Goal: Complete application form

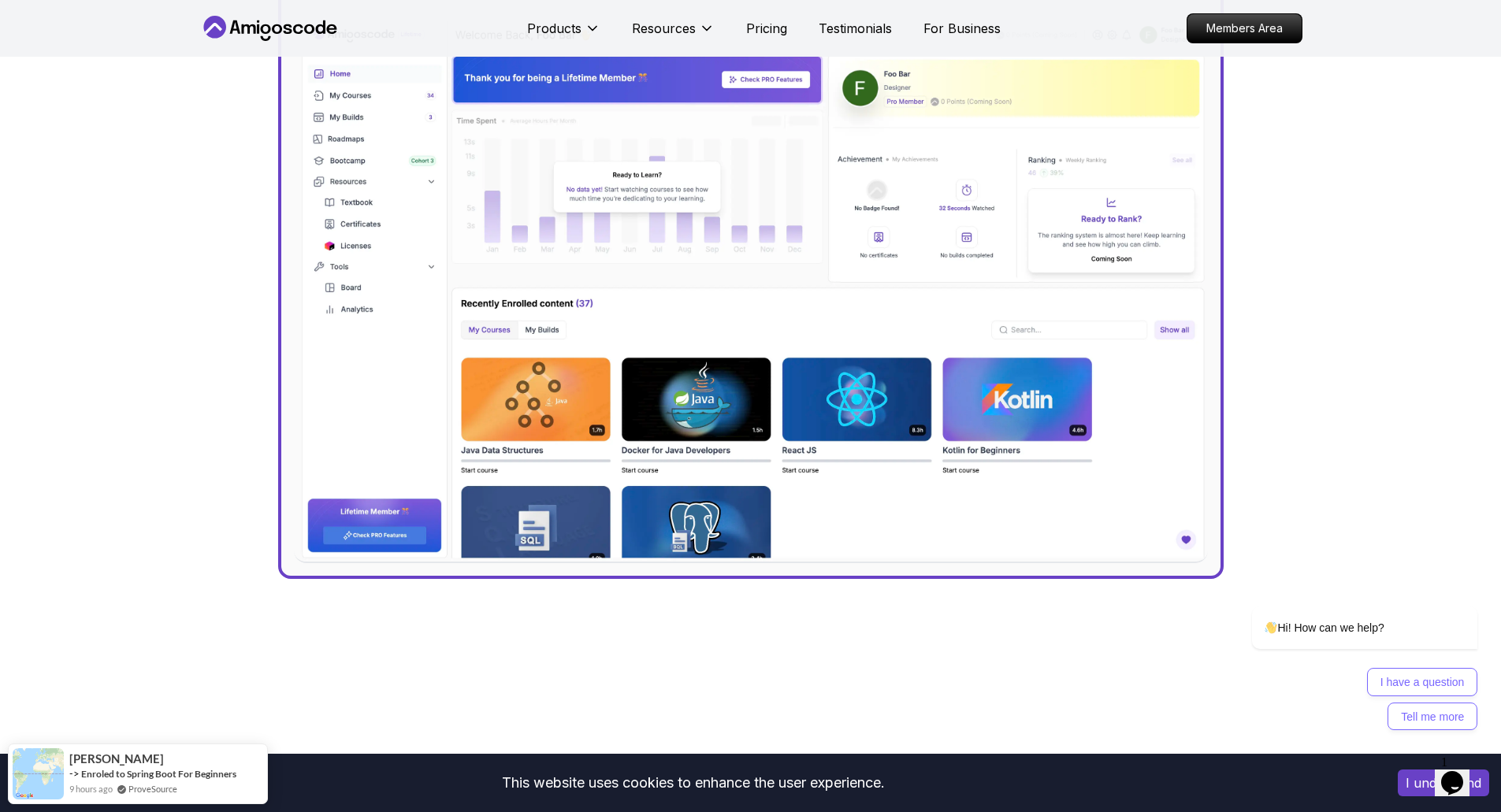
scroll to position [236, 0]
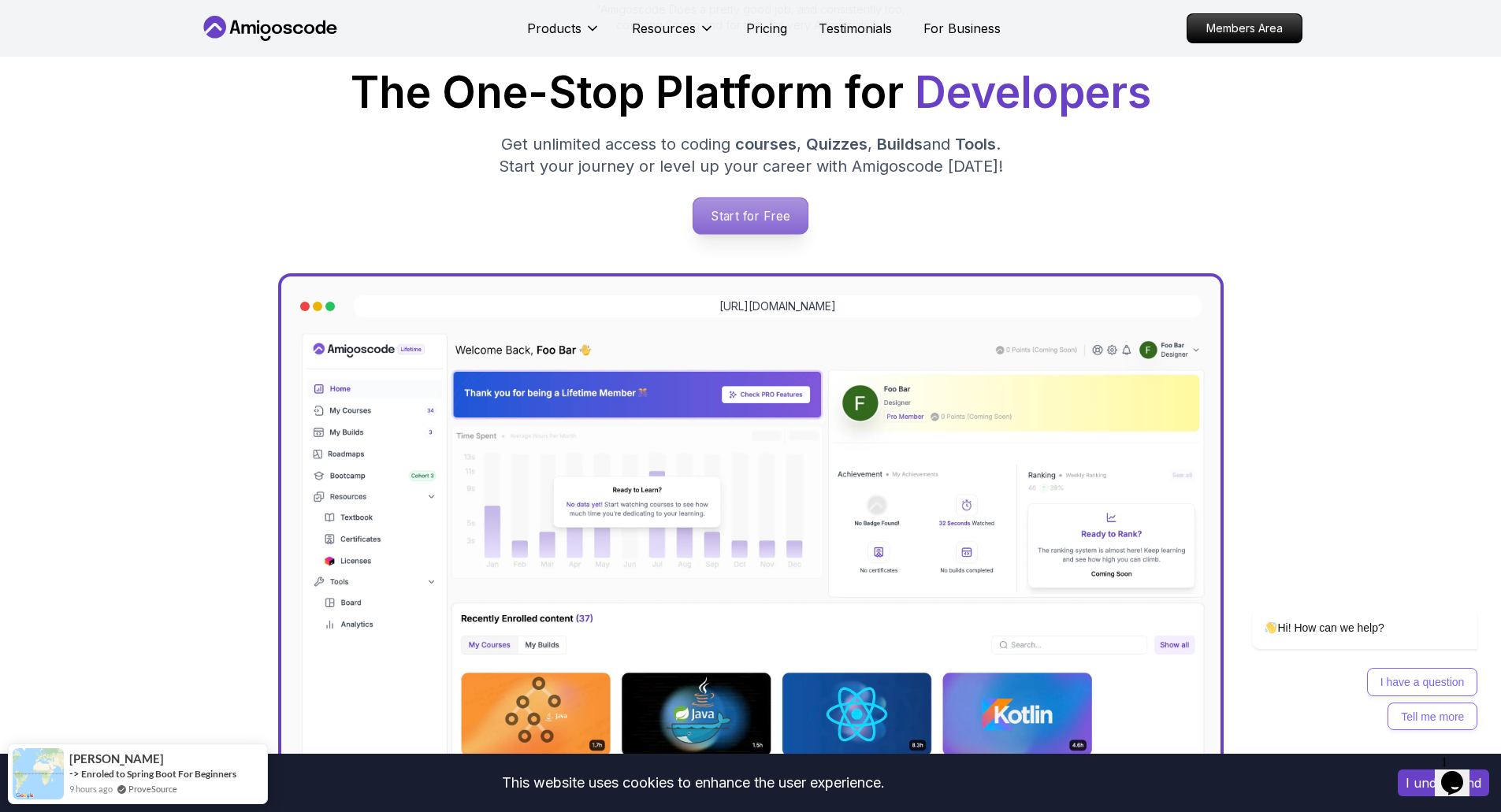
click at [735, 202] on p "Start for Free" at bounding box center [750, 216] width 114 height 36
click at [1383, 187] on div "Jogh Long Spring Developer Advocate "Amigoscode Does a pretty good job, and con…" at bounding box center [750, 408] width 1501 height 1175
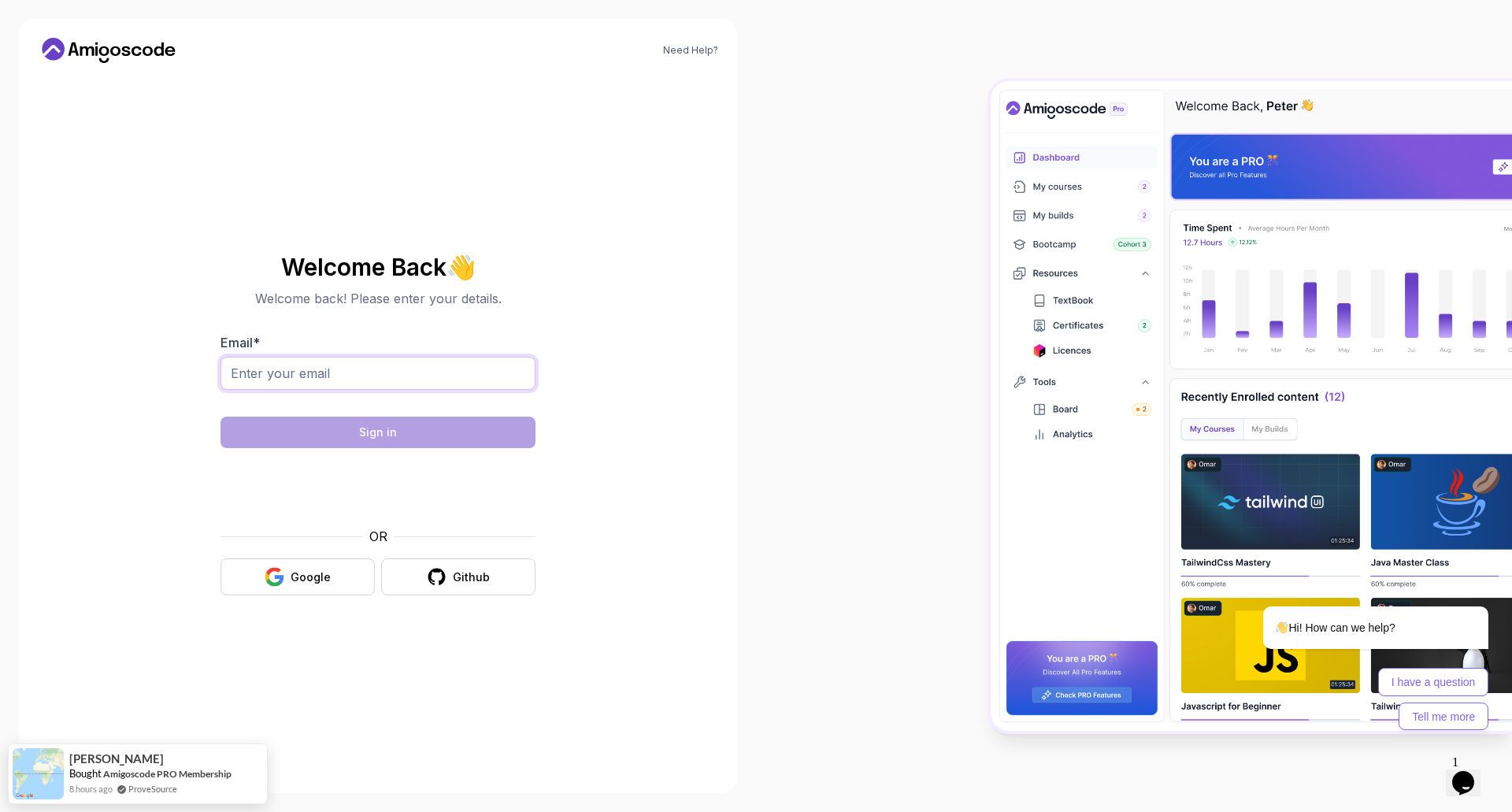
click at [436, 373] on input "Email *" at bounding box center [378, 373] width 315 height 33
type input "hongson2331995@gmail.com"
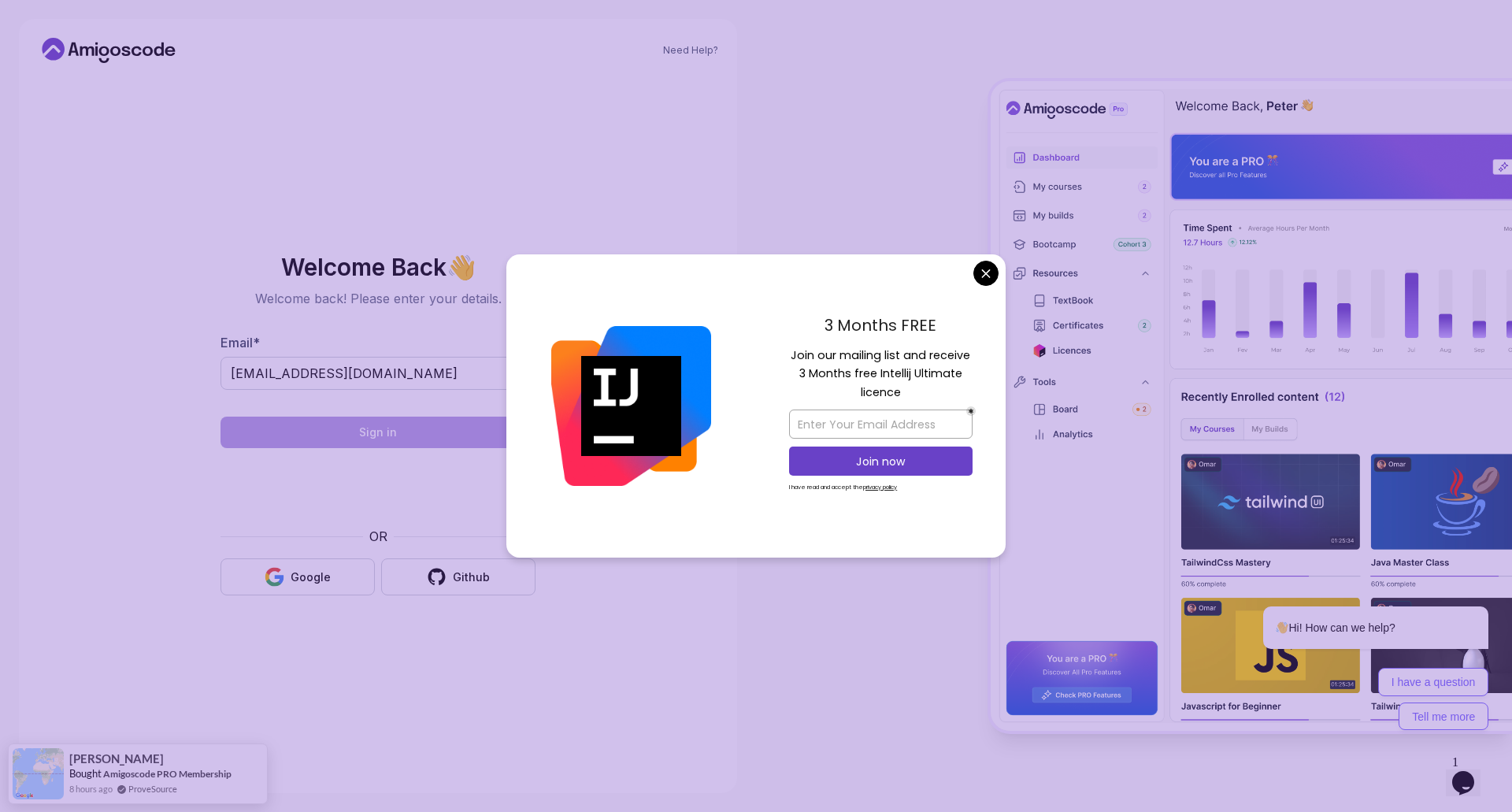
click at [984, 274] on body "abc Need Help? Welcome Back 👋 Welcome back! Please enter your details. Email * …" at bounding box center [756, 406] width 1512 height 812
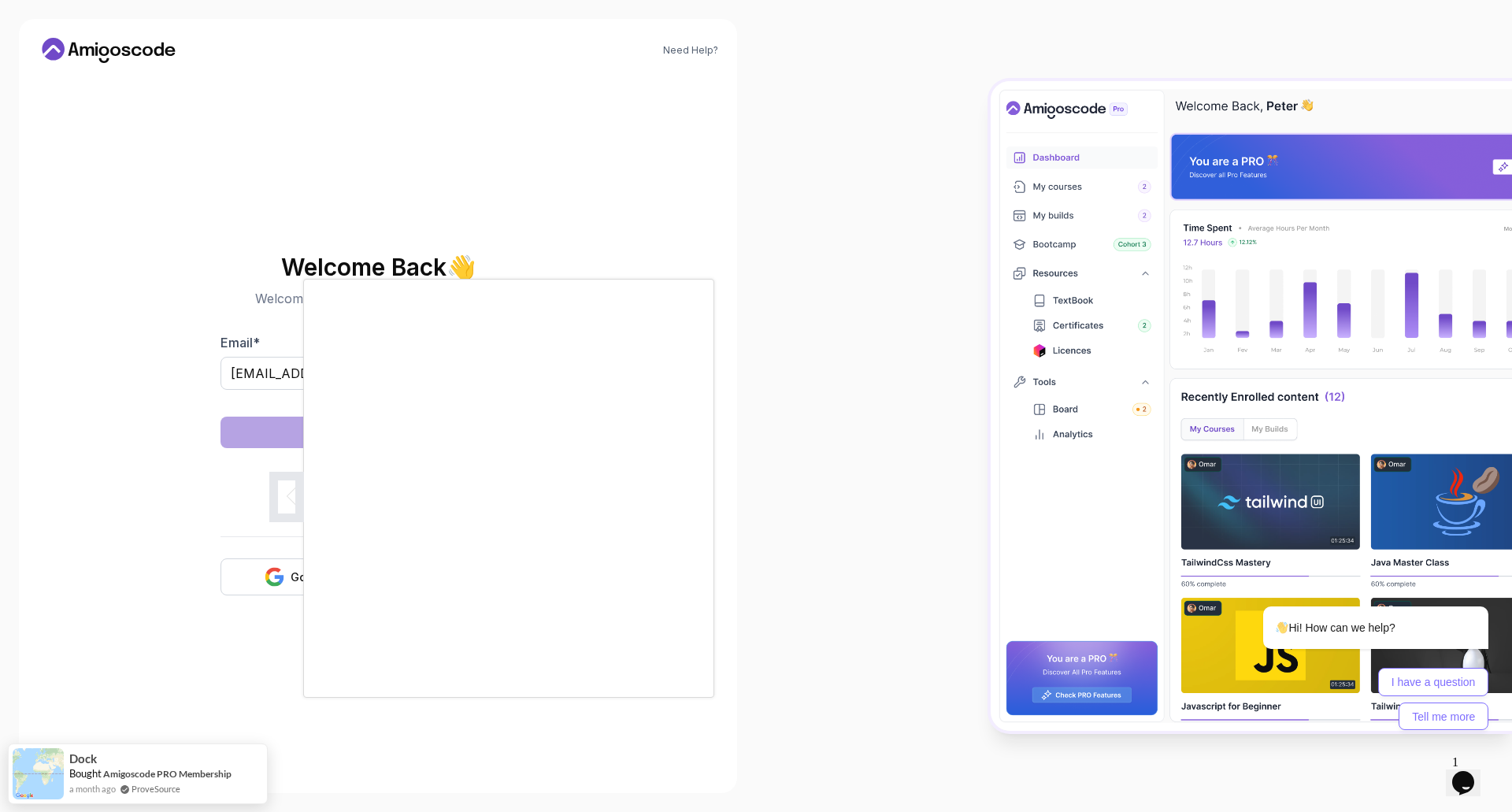
click at [745, 391] on div at bounding box center [756, 406] width 1512 height 812
click at [745, 529] on div at bounding box center [756, 406] width 1512 height 812
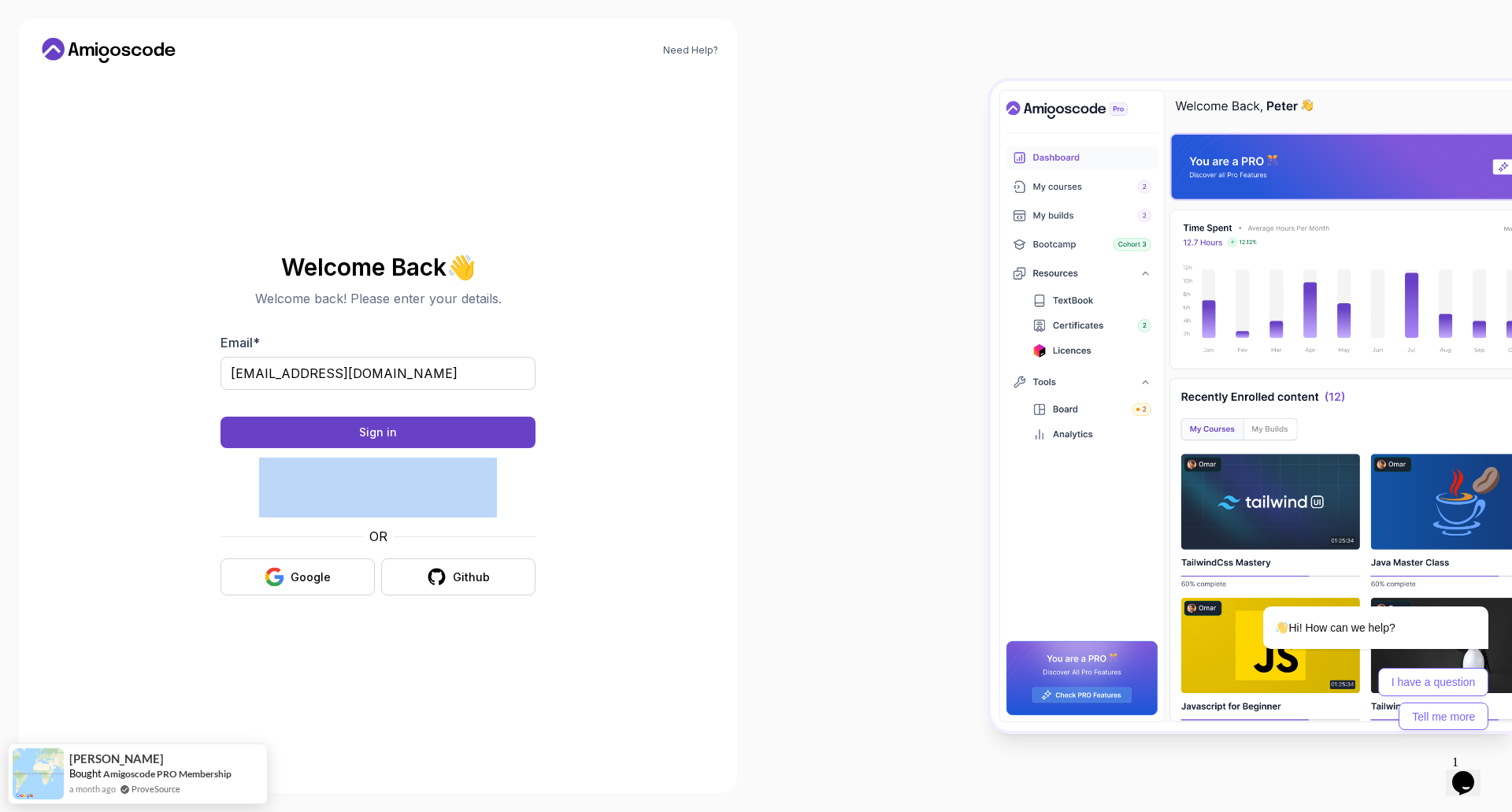
click at [573, 516] on section "Welcome Back 👋 Welcome back! Please enter your details. Email * hongson2331995@…" at bounding box center [378, 425] width 530 height 372
click at [518, 445] on button "Sign in" at bounding box center [378, 433] width 315 height 32
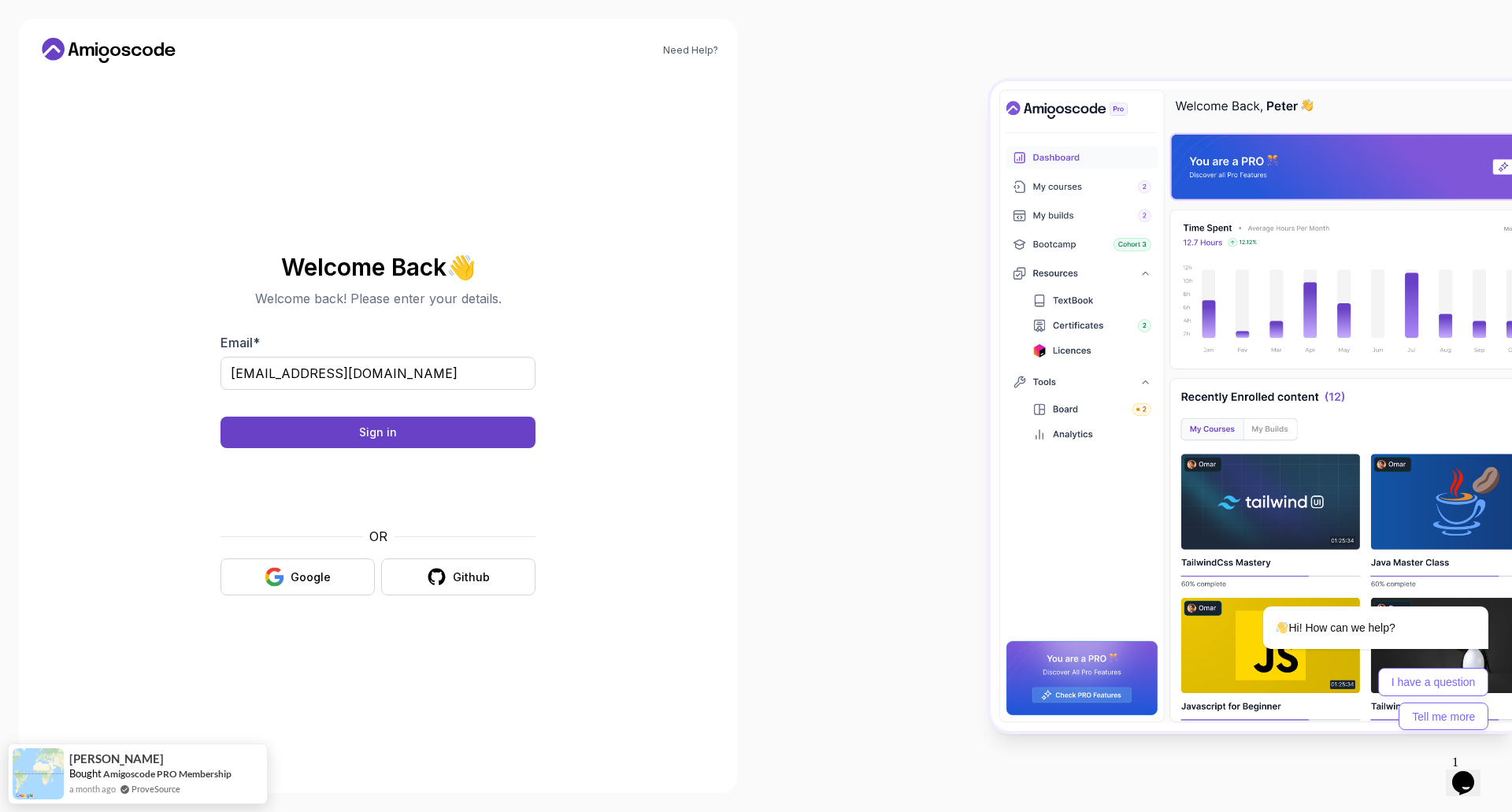
click at [645, 445] on div "Need Help? Welcome Back 👋 Welcome back! Please enter your details. Email * hong…" at bounding box center [378, 406] width 718 height 775
click at [643, 448] on div "Need Help? Welcome Back 👋 Welcome back! Please enter your details. Email * hong…" at bounding box center [378, 406] width 718 height 775
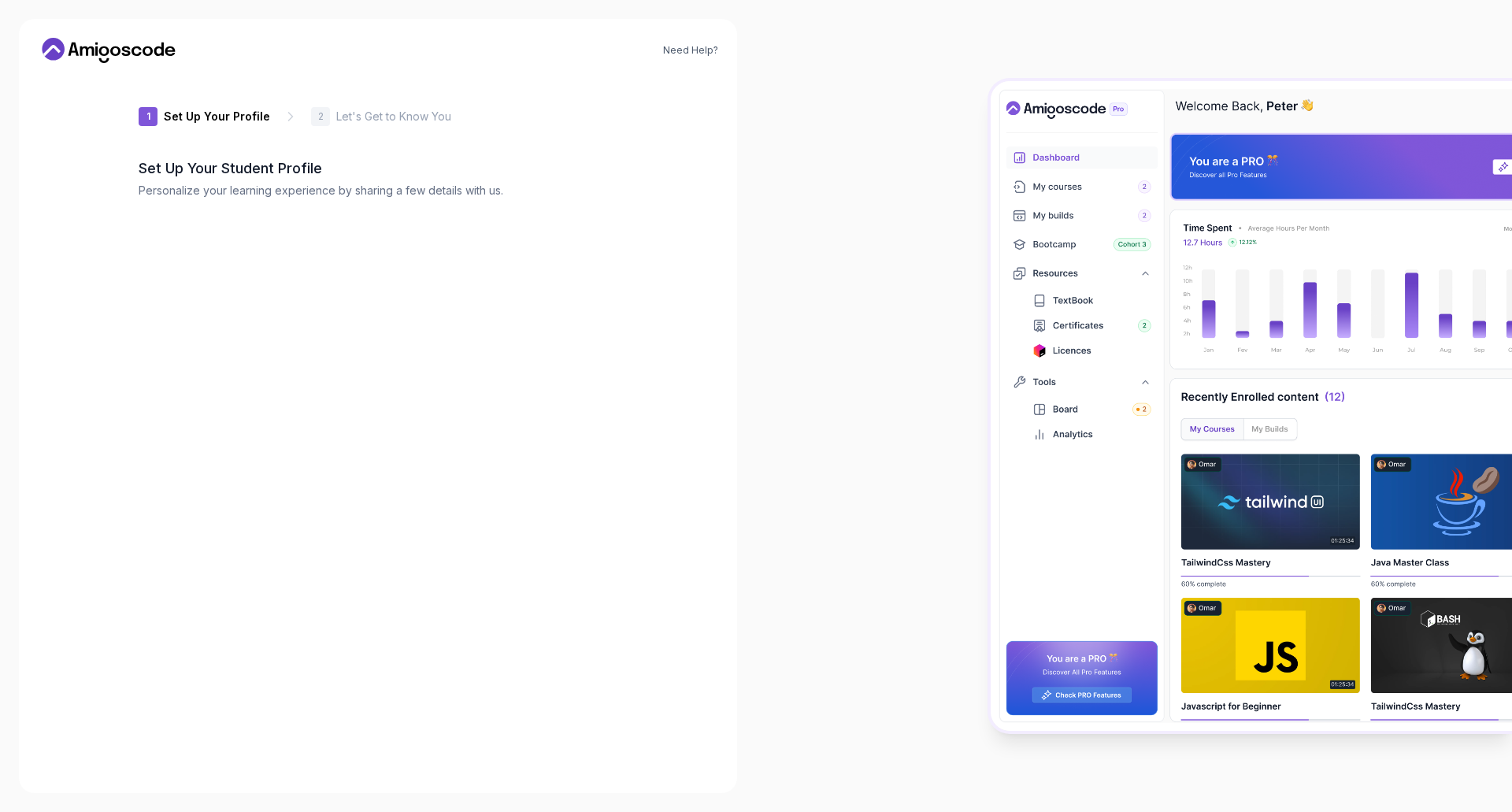
type input "spicybeetle54006"
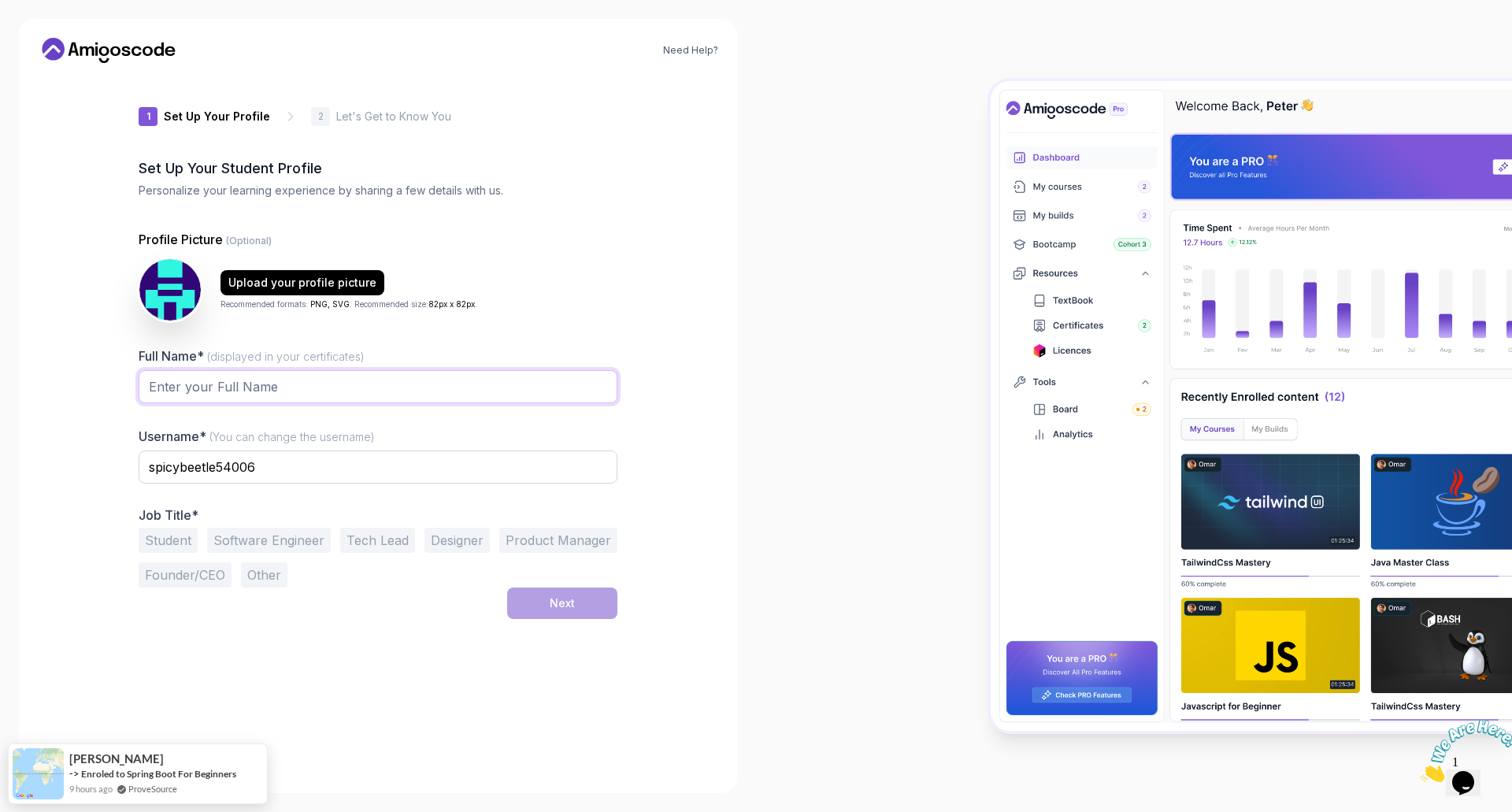
click at [331, 379] on input "Full Name* (displayed in your certificates)" at bounding box center [378, 387] width 479 height 33
type input "Nguyễn Hồng Sơn"
click at [304, 463] on input "spicybeetle54006" at bounding box center [378, 467] width 479 height 33
drag, startPoint x: 347, startPoint y: 463, endPoint x: 0, endPoint y: 467, distance: 347.0
click at [0, 467] on div "Need Help? 1 Set Up Your Profile 1 Set Up Your Profile 2 Let's Get to Know You …" at bounding box center [378, 406] width 756 height 812
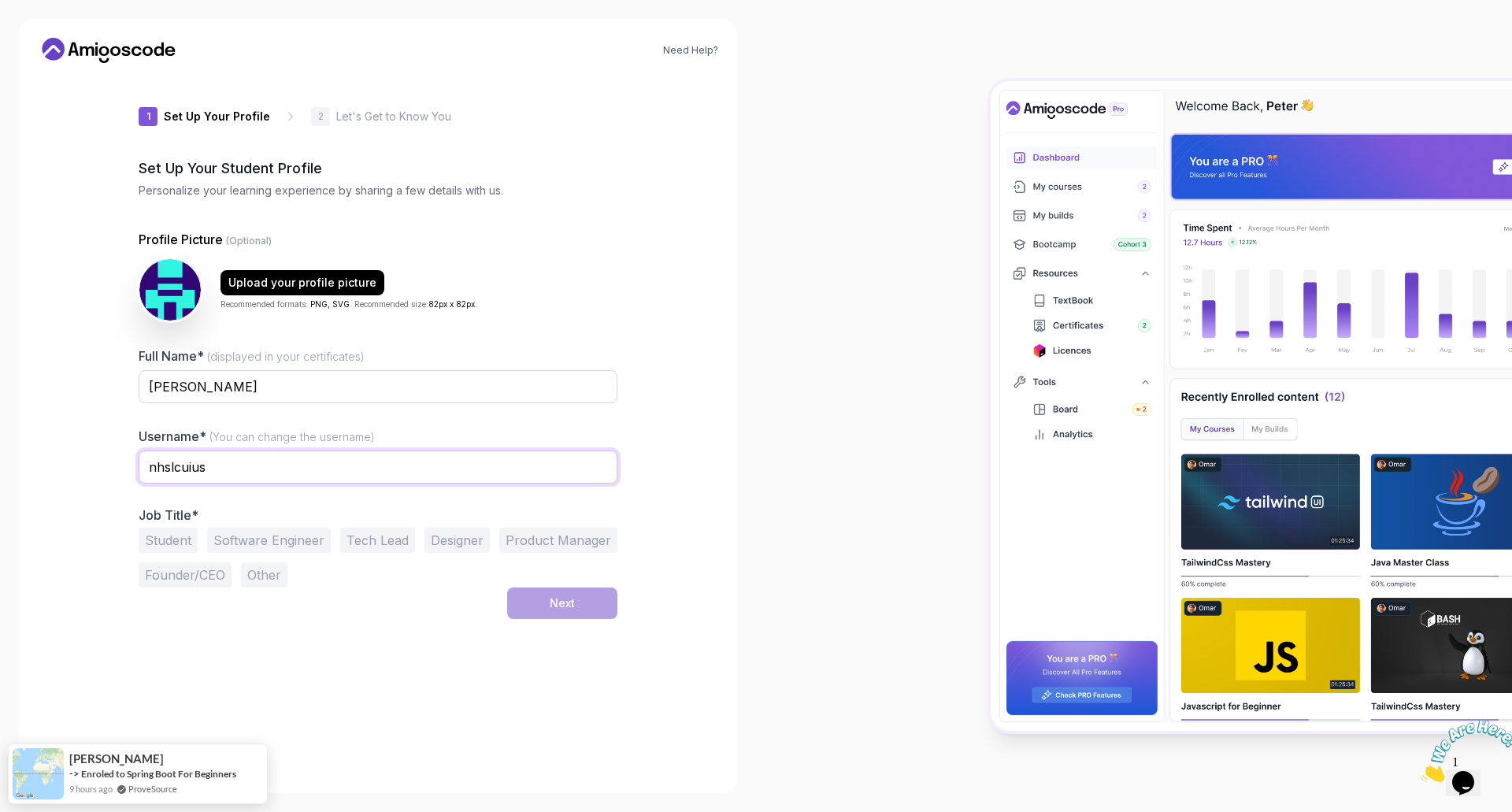
drag, startPoint x: 251, startPoint y: 464, endPoint x: 176, endPoint y: 463, distance: 75.0
click at [176, 463] on input "nhslcuius" at bounding box center [378, 467] width 479 height 33
type input "nhslucius"
click at [287, 563] on div "Student Software Engineer Tech Lead Designer Product Manager Founder/CEO Other" at bounding box center [378, 558] width 479 height 60
click at [285, 532] on button "Software Engineer" at bounding box center [269, 540] width 124 height 26
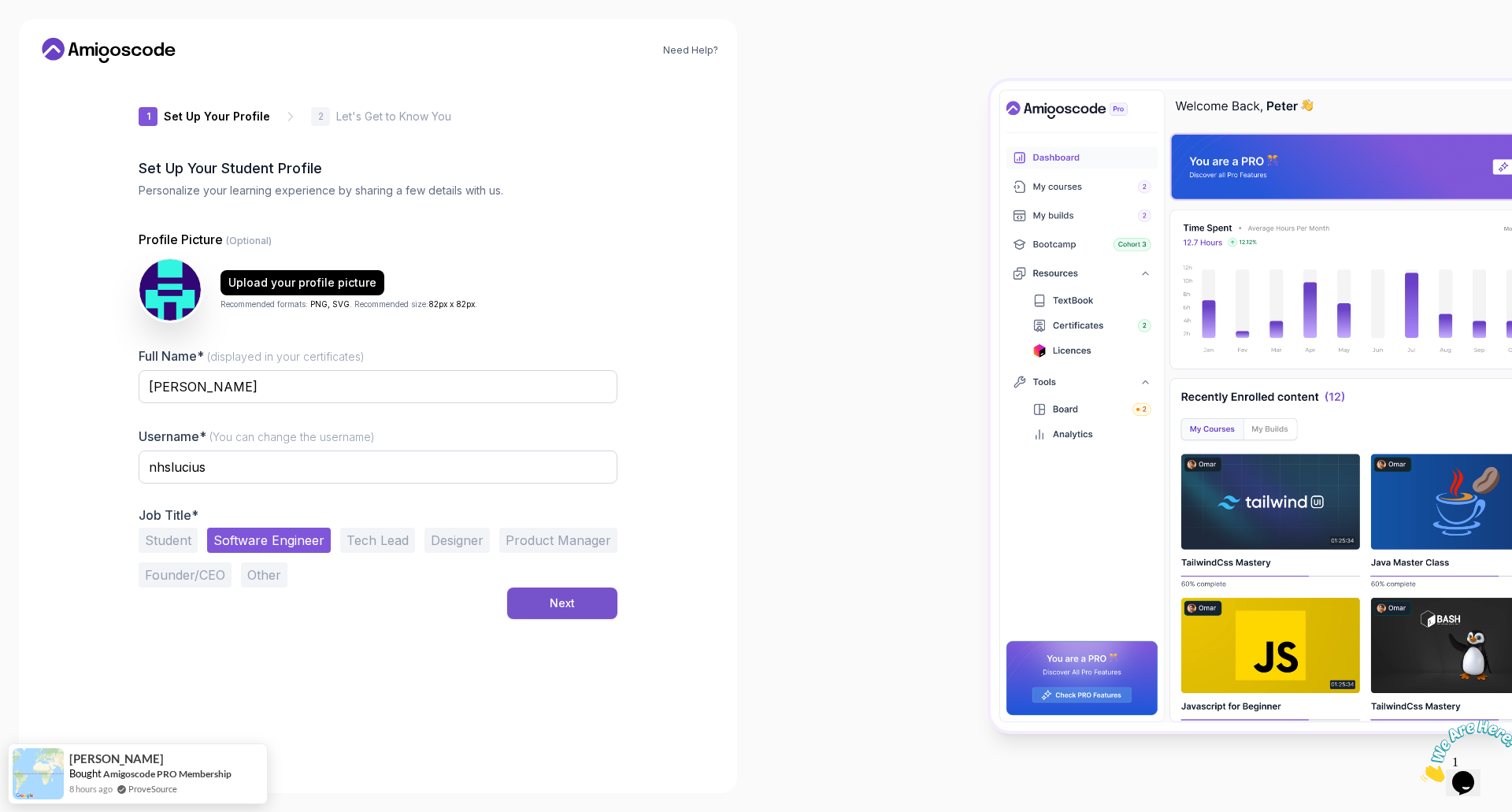
click at [556, 611] on button "Next" at bounding box center [562, 604] width 111 height 32
click at [509, 643] on div "1 Set Up Your Profile 1 Set Up Your Profile 2 Let's Get to Know You Set Up Your…" at bounding box center [378, 425] width 479 height 699
drag, startPoint x: 32, startPoint y: 393, endPoint x: 0, endPoint y: 387, distance: 32.6
click at [0, 387] on div "Need Help? 1 Set Up Your Profile 1 Set Up Your Profile 2 Let's Get to Know You …" at bounding box center [378, 406] width 756 height 812
type input "Lucius"
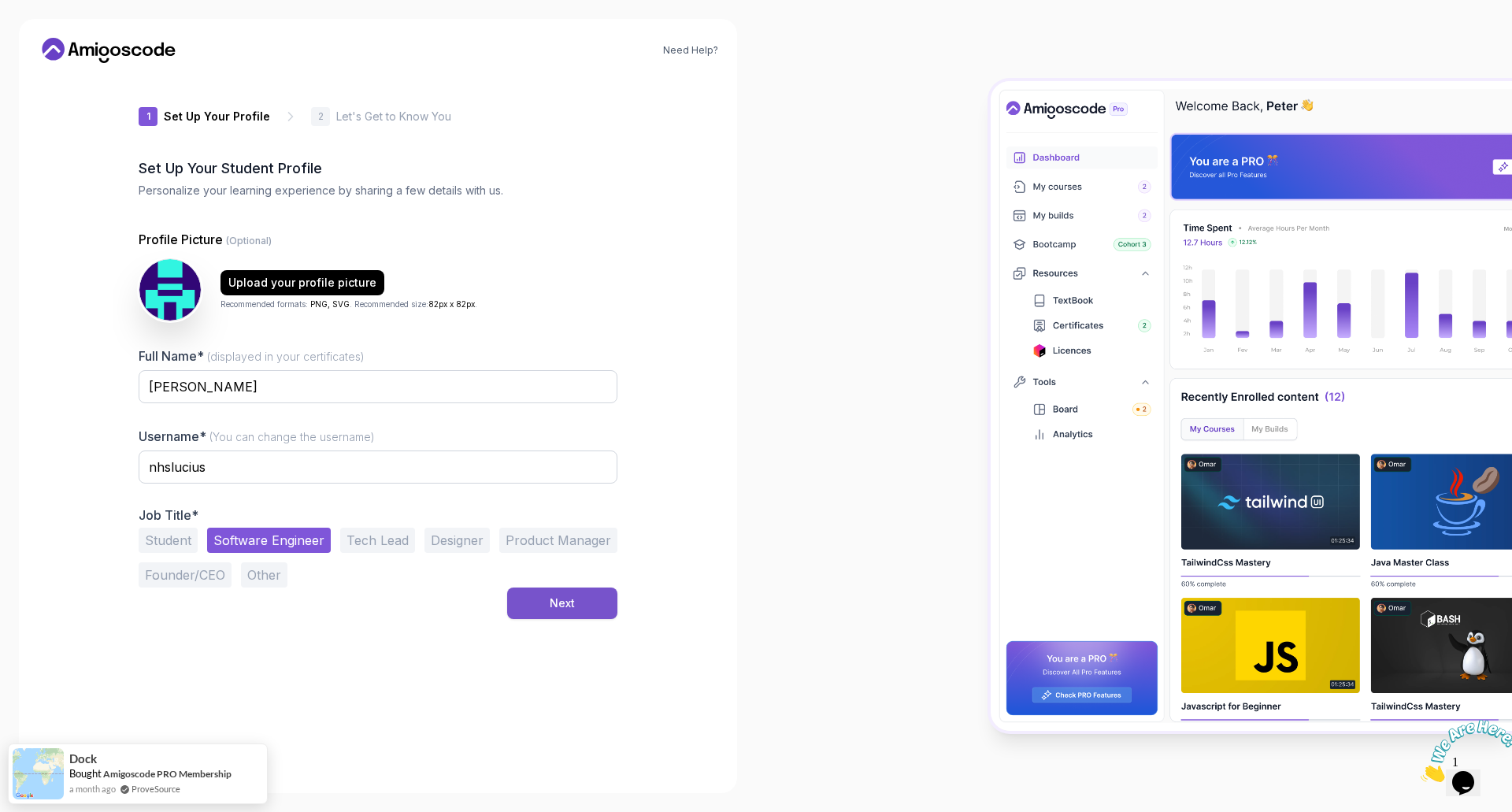
click at [595, 609] on button "Next" at bounding box center [562, 604] width 111 height 32
